Goal: Task Accomplishment & Management: Use online tool/utility

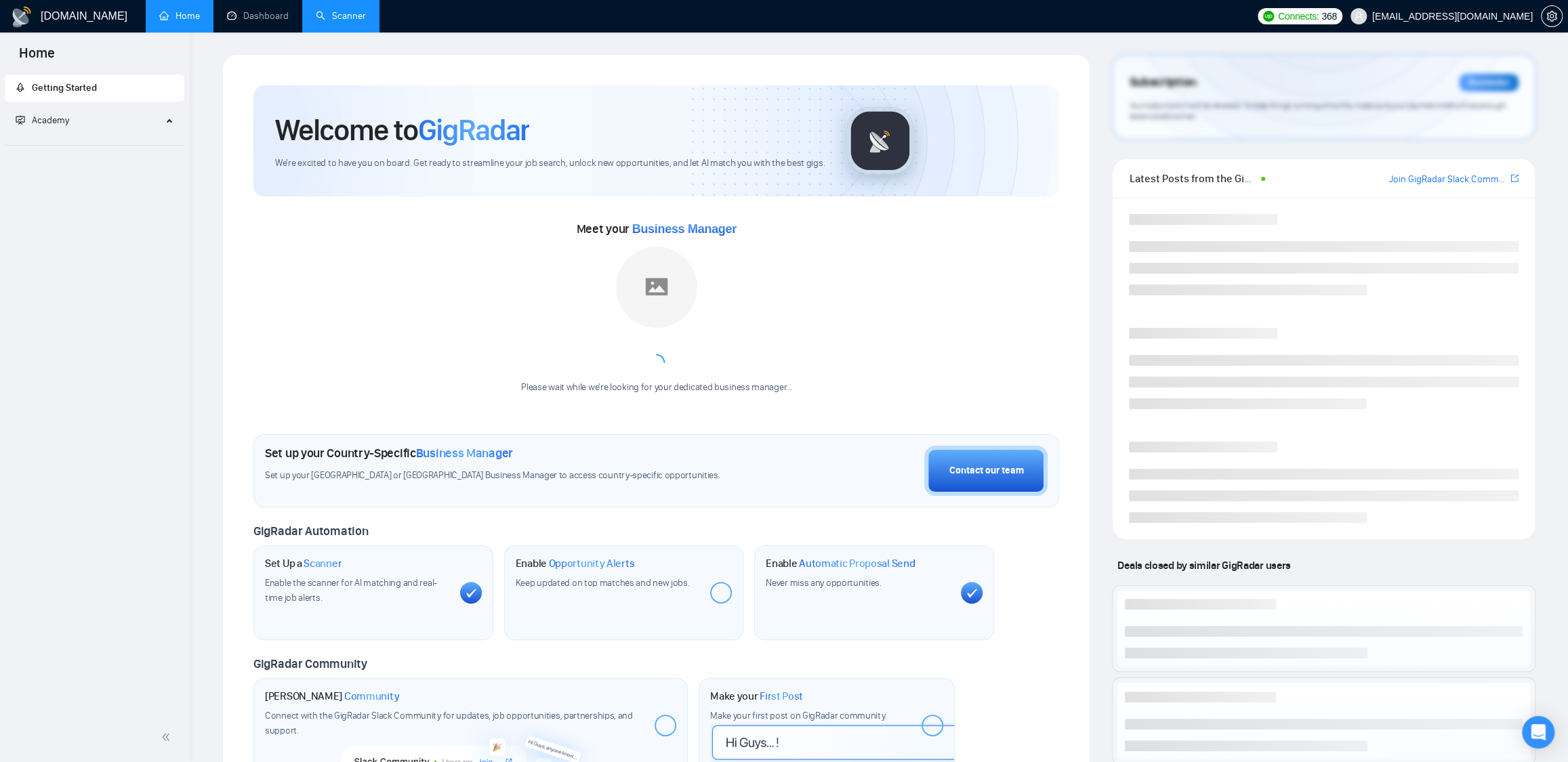
click at [340, 13] on link "Scanner" at bounding box center [341, 16] width 50 height 12
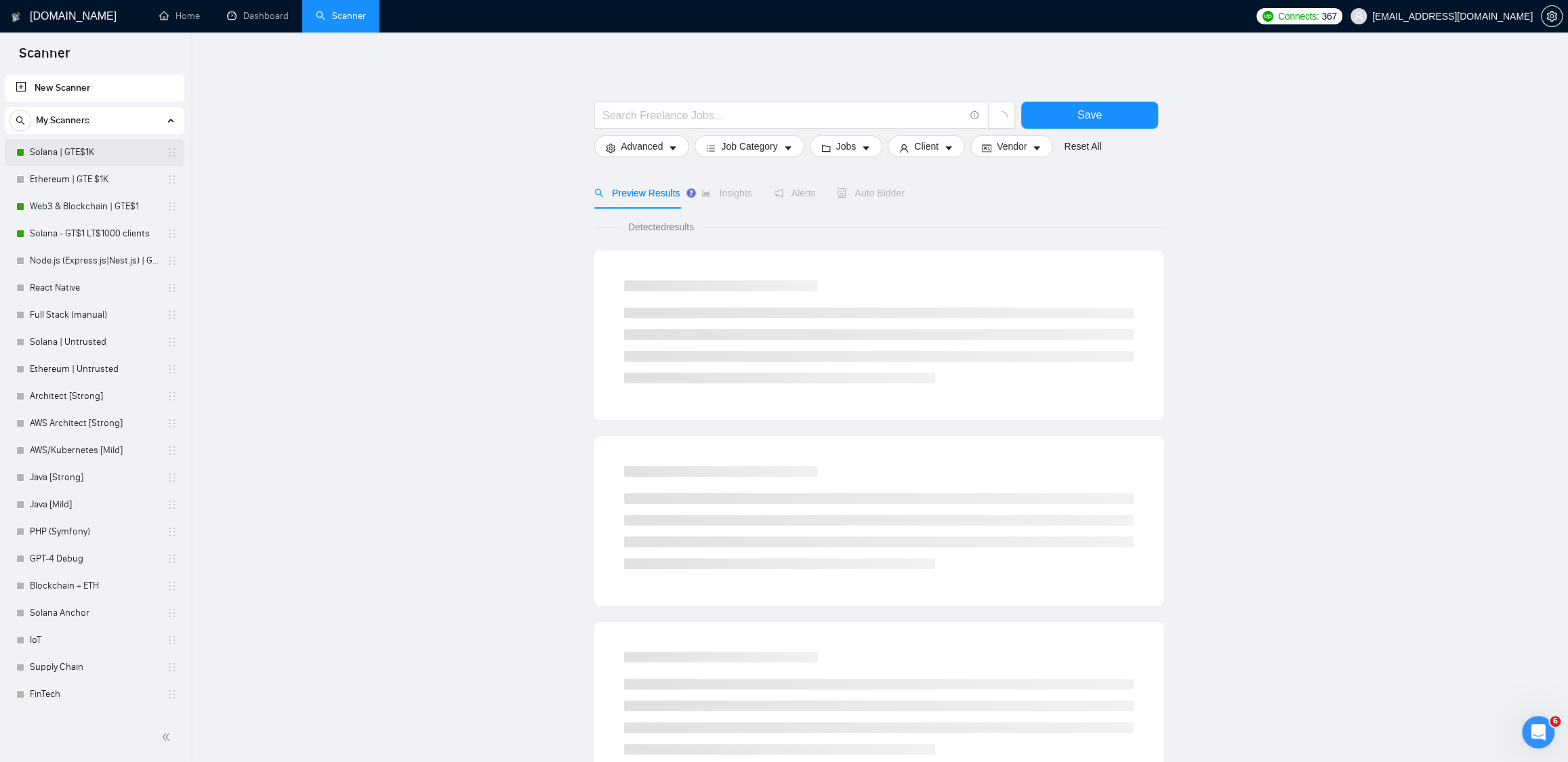
click at [78, 148] on link "Solana | GTE$1K" at bounding box center [94, 153] width 129 height 27
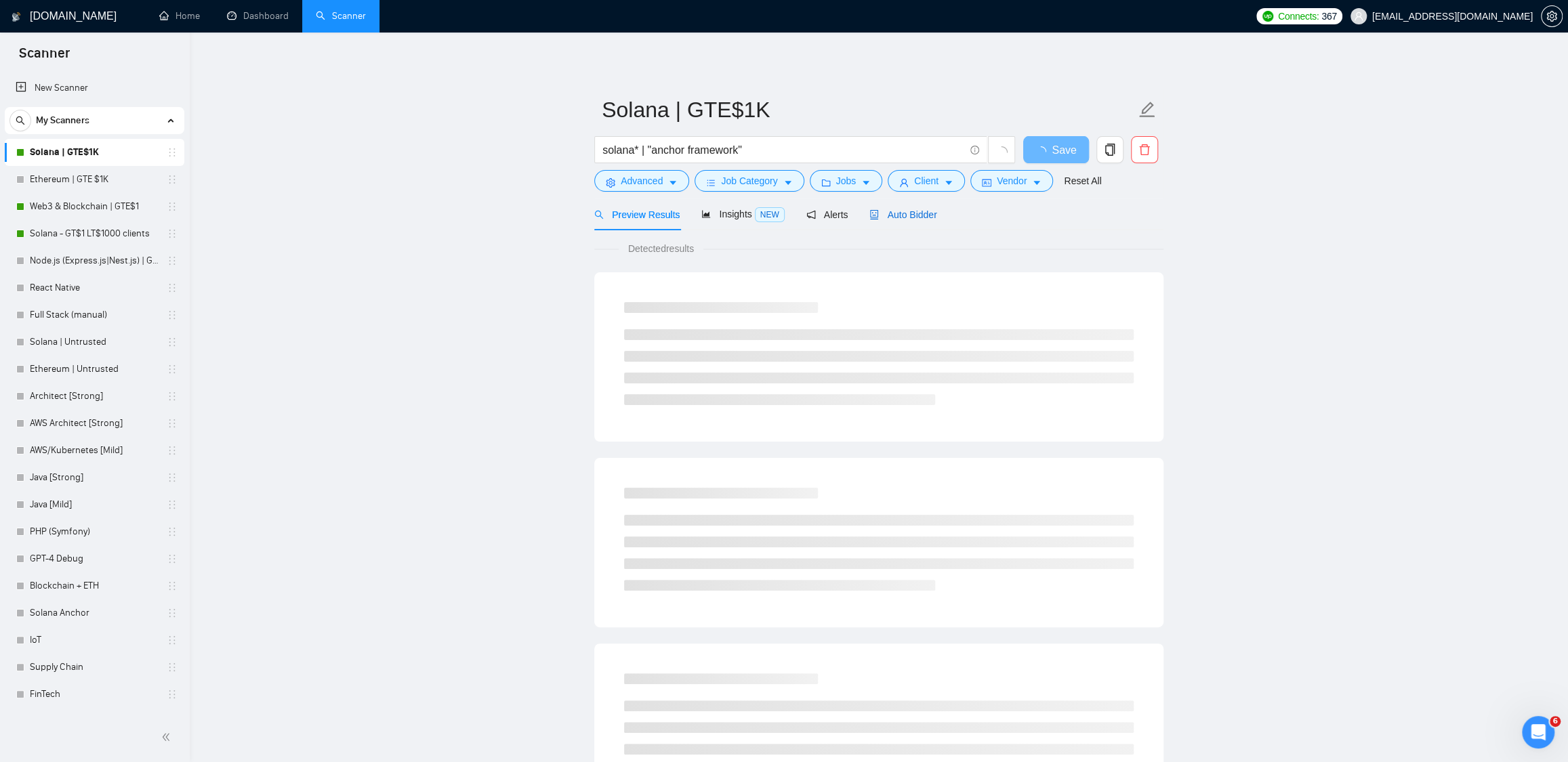
click at [911, 218] on span "Auto Bidder" at bounding box center [903, 215] width 67 height 11
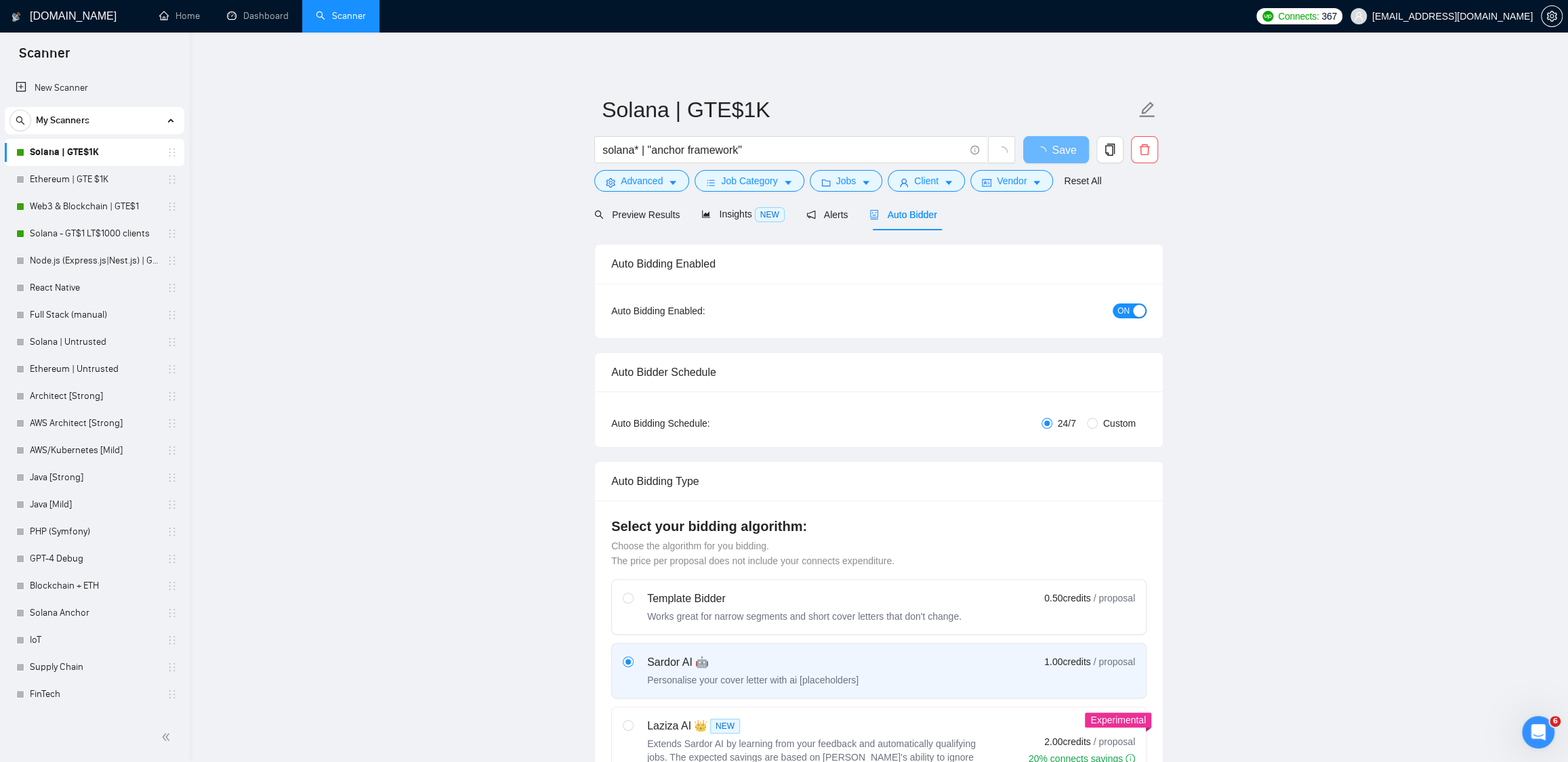
click at [1141, 314] on div "button" at bounding box center [1138, 311] width 12 height 12
click at [1064, 148] on span "Save" at bounding box center [1055, 150] width 24 height 17
click at [76, 206] on link "Web3 & Blockchain | GTE$1" at bounding box center [94, 207] width 129 height 27
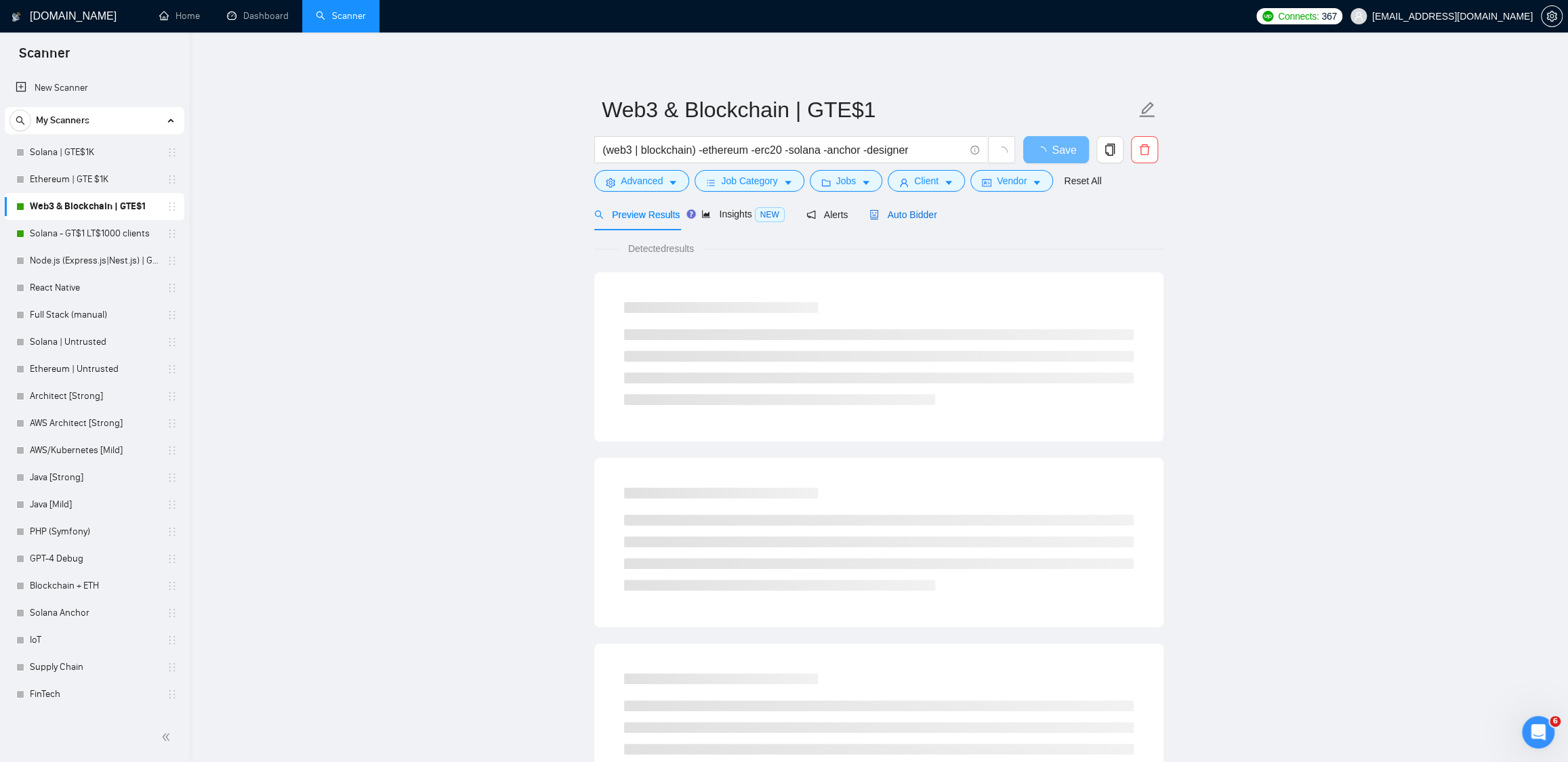
click at [922, 213] on span "Auto Bidder" at bounding box center [903, 215] width 67 height 11
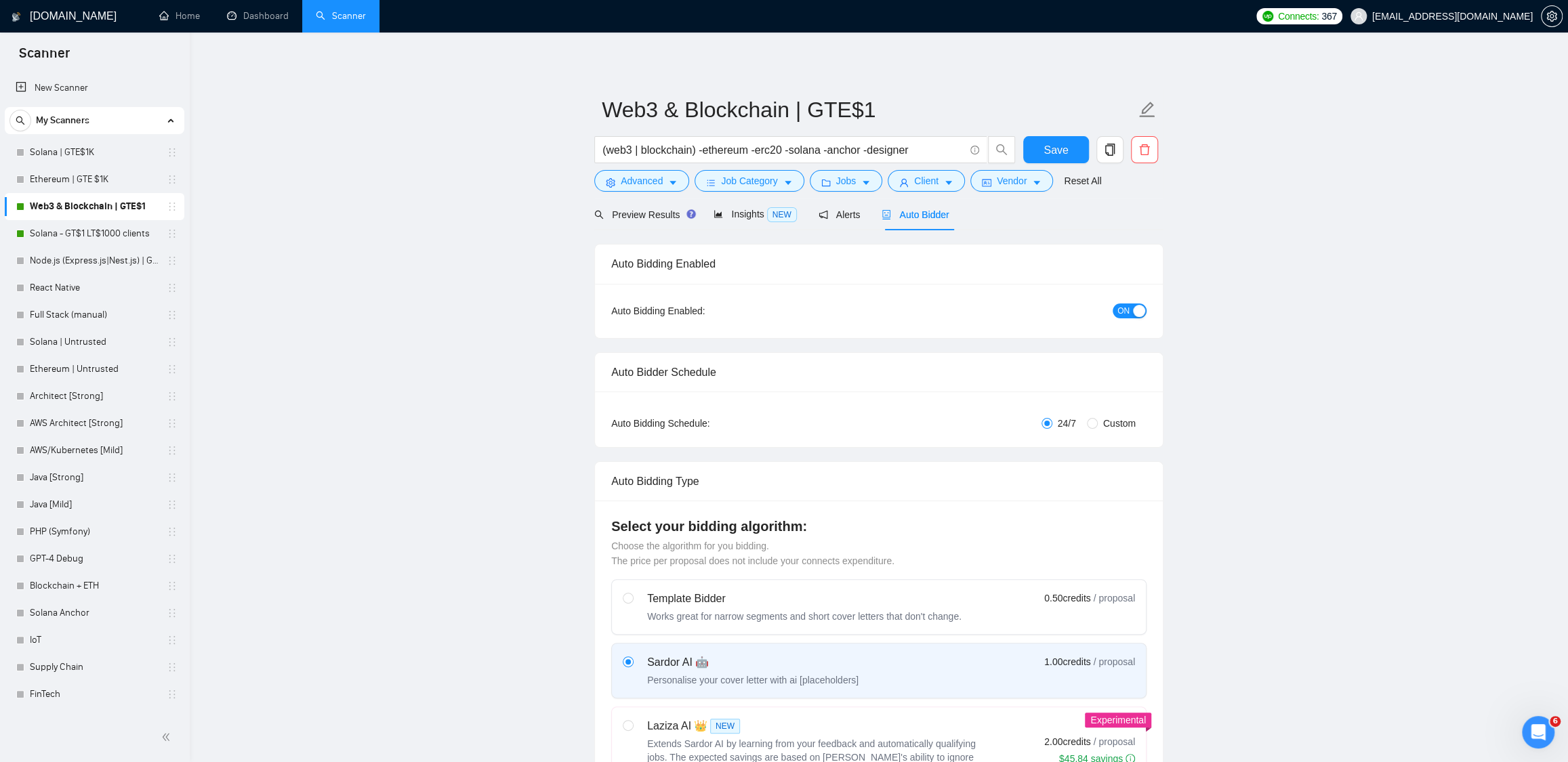
click at [1124, 306] on span "ON" at bounding box center [1123, 311] width 12 height 15
click at [1054, 147] on span "Save" at bounding box center [1055, 150] width 24 height 17
click at [69, 229] on link "Solana - GT$1 LT$1000 clients" at bounding box center [94, 233] width 129 height 27
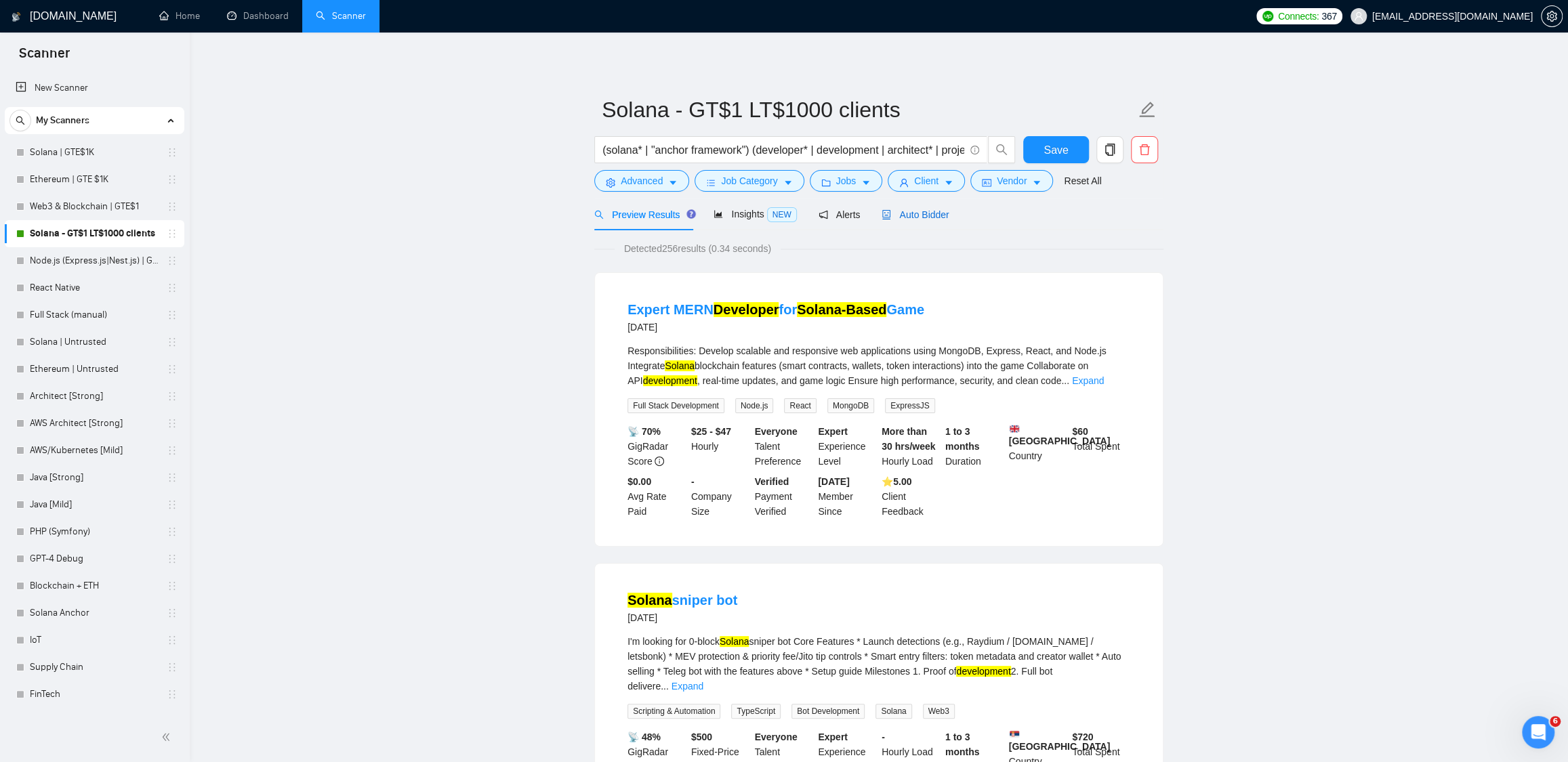
drag, startPoint x: 917, startPoint y: 215, endPoint x: 935, endPoint y: 224, distance: 20.1
click at [917, 215] on span "Auto Bidder" at bounding box center [915, 215] width 67 height 11
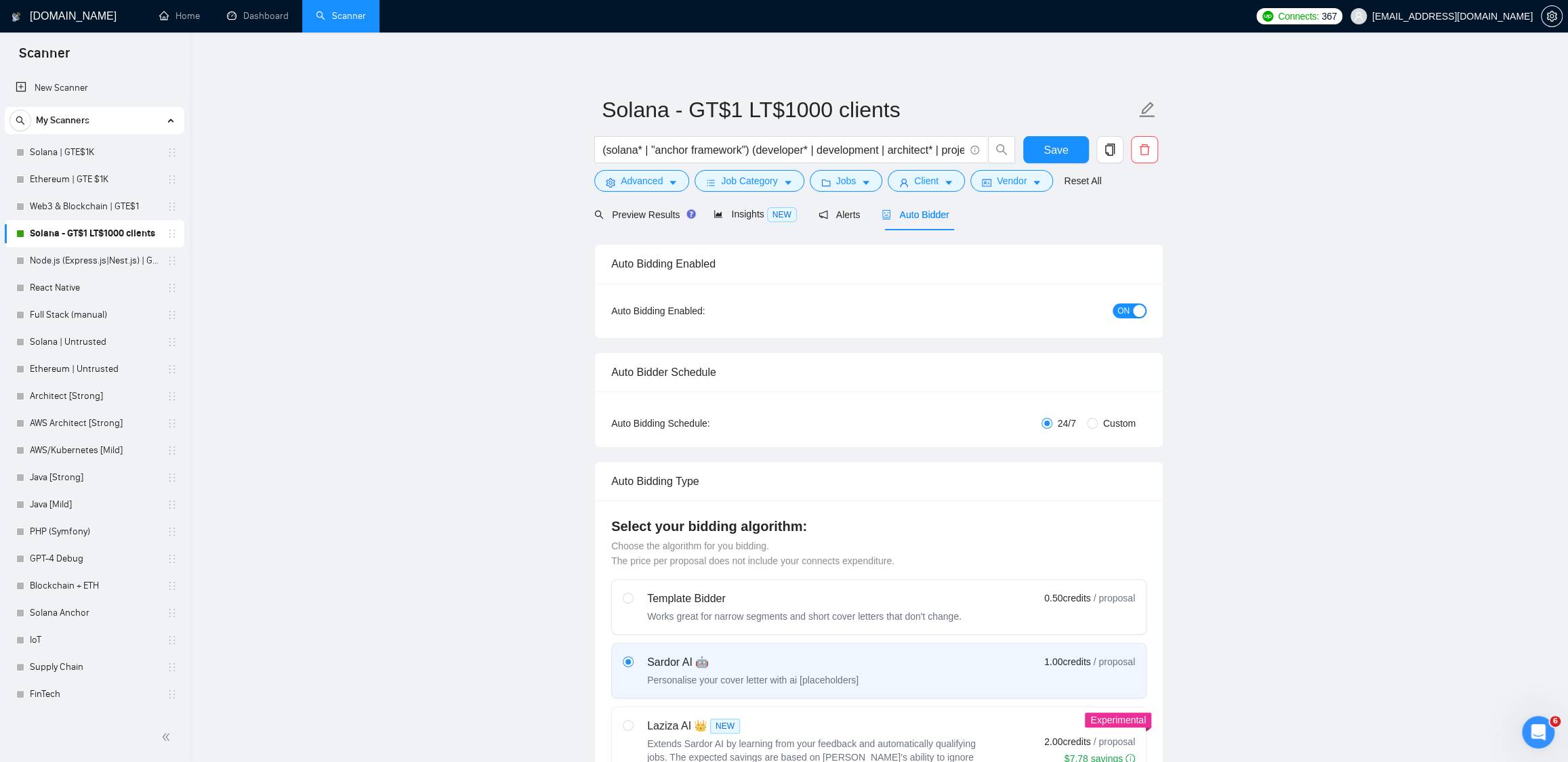
click at [1136, 313] on div "button" at bounding box center [1138, 311] width 12 height 12
click at [1072, 157] on button "Save" at bounding box center [1055, 150] width 66 height 27
click at [175, 18] on link "Home" at bounding box center [179, 16] width 41 height 12
